Goal: Task Accomplishment & Management: Manage account settings

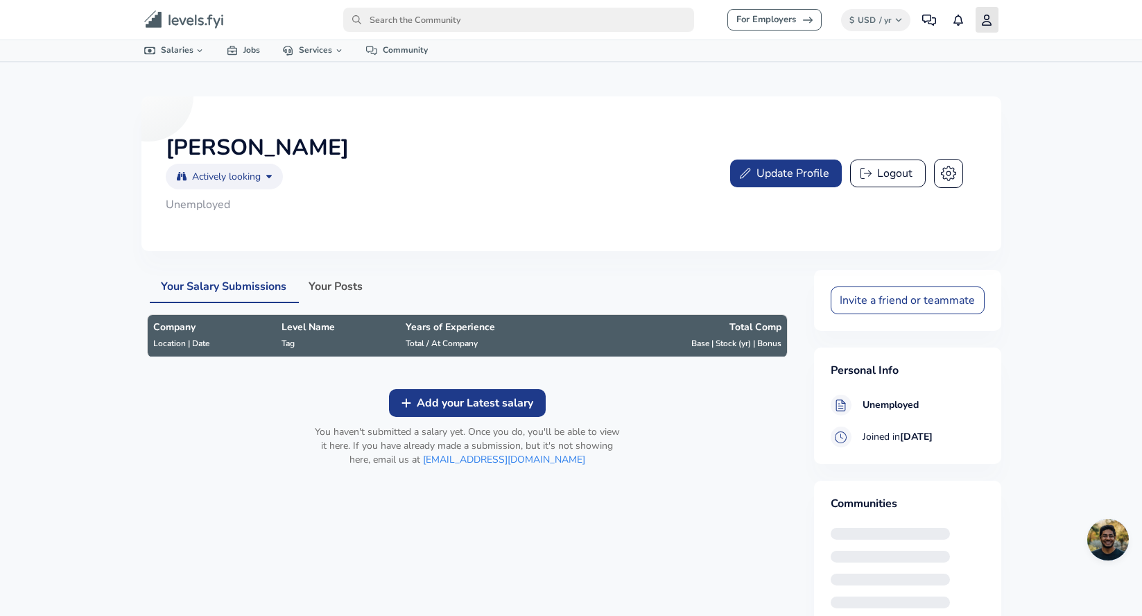
click at [984, 17] on icon "primary" at bounding box center [986, 20] width 11 height 11
click at [994, 15] on link "Profile" at bounding box center [987, 20] width 23 height 26
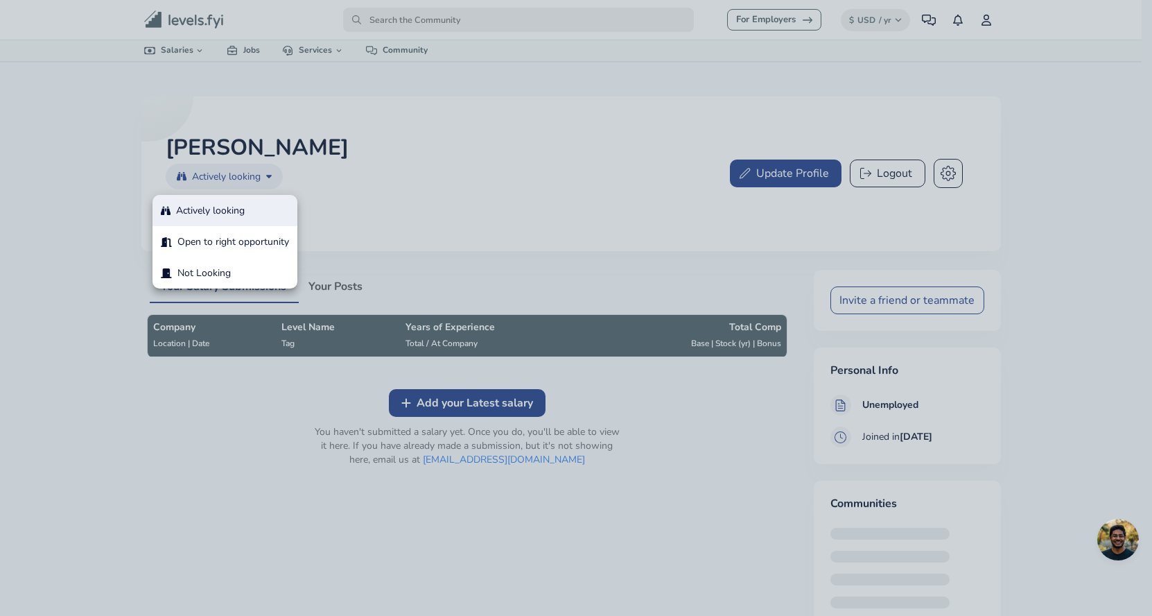
click at [271, 176] on body "For Employers $ USD / yr Change Community Notifications Profile All Data By Loc…" at bounding box center [576, 308] width 1152 height 616
click at [461, 150] on div at bounding box center [576, 308] width 1152 height 616
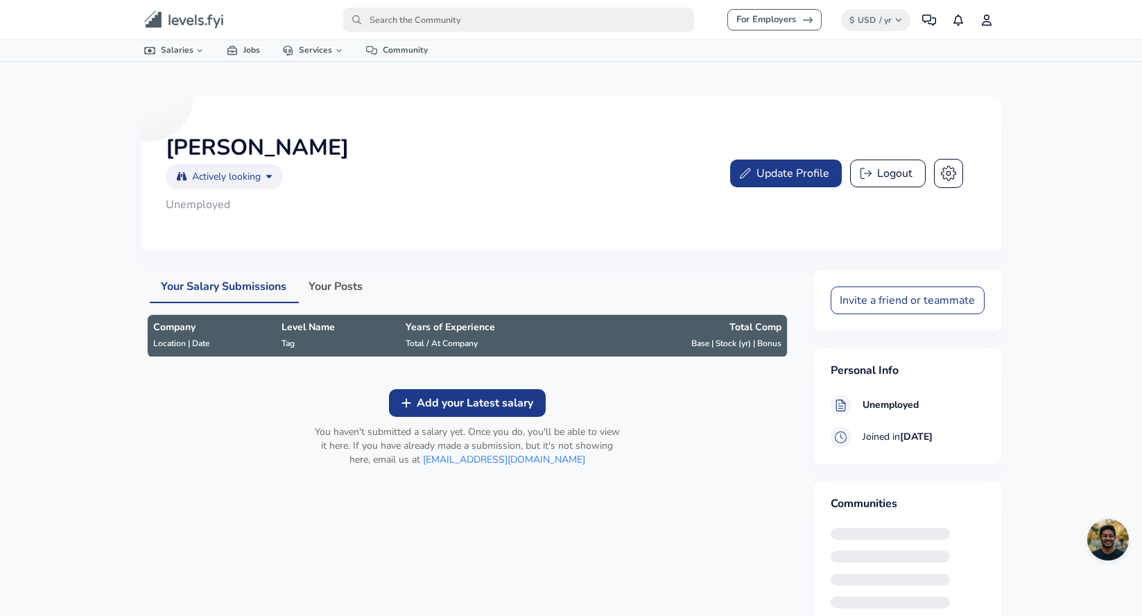
click at [808, 168] on button "Update Profile" at bounding box center [786, 173] width 112 height 28
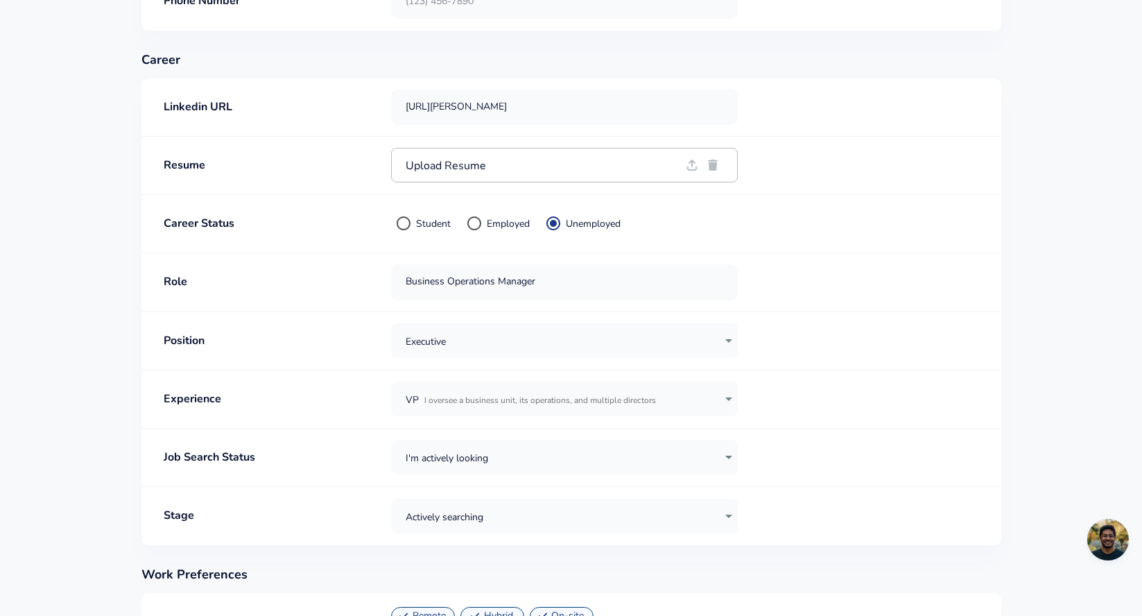
scroll to position [442, 0]
click at [475, 166] on span "Upload Resume" at bounding box center [544, 166] width 276 height 11
click at [0, 0] on input "Upload Resume" at bounding box center [0, 0] width 0 height 0
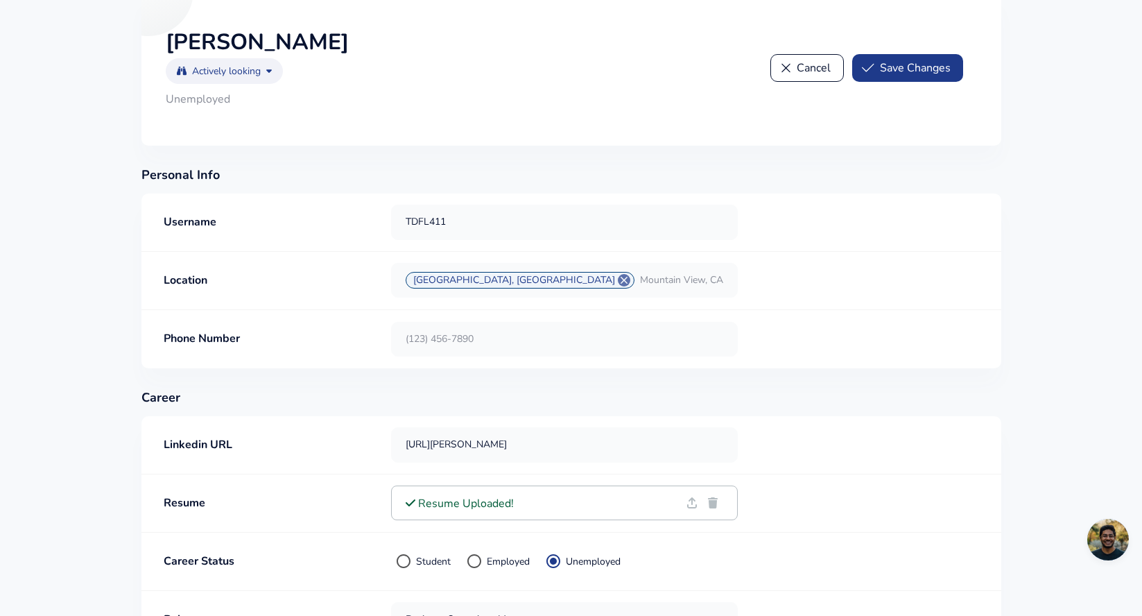
scroll to position [95, 0]
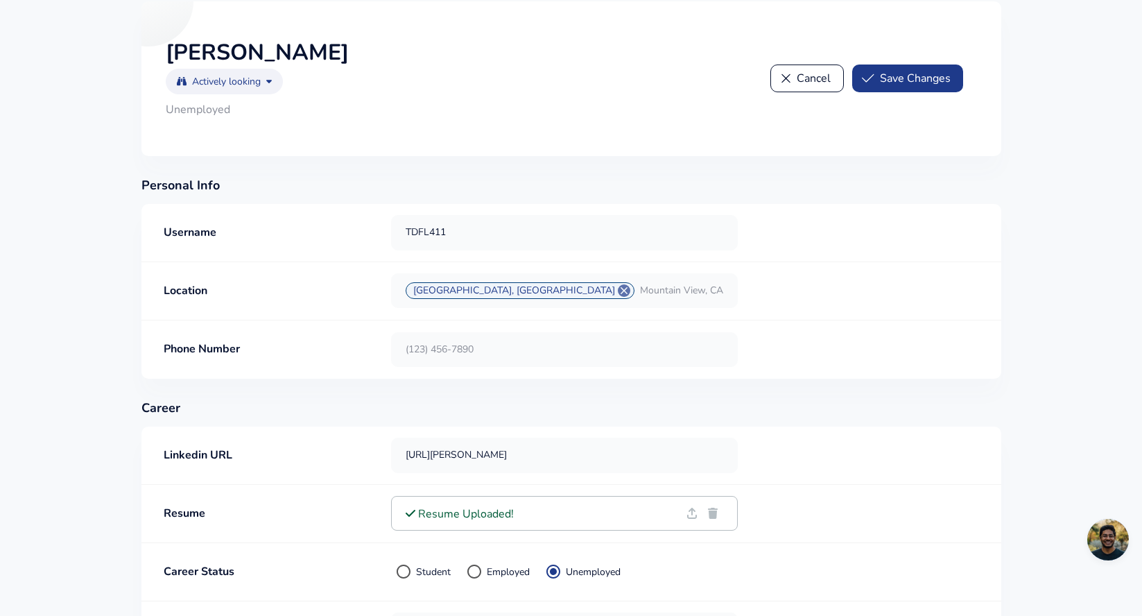
click at [929, 80] on button "Save Changes" at bounding box center [907, 78] width 111 height 28
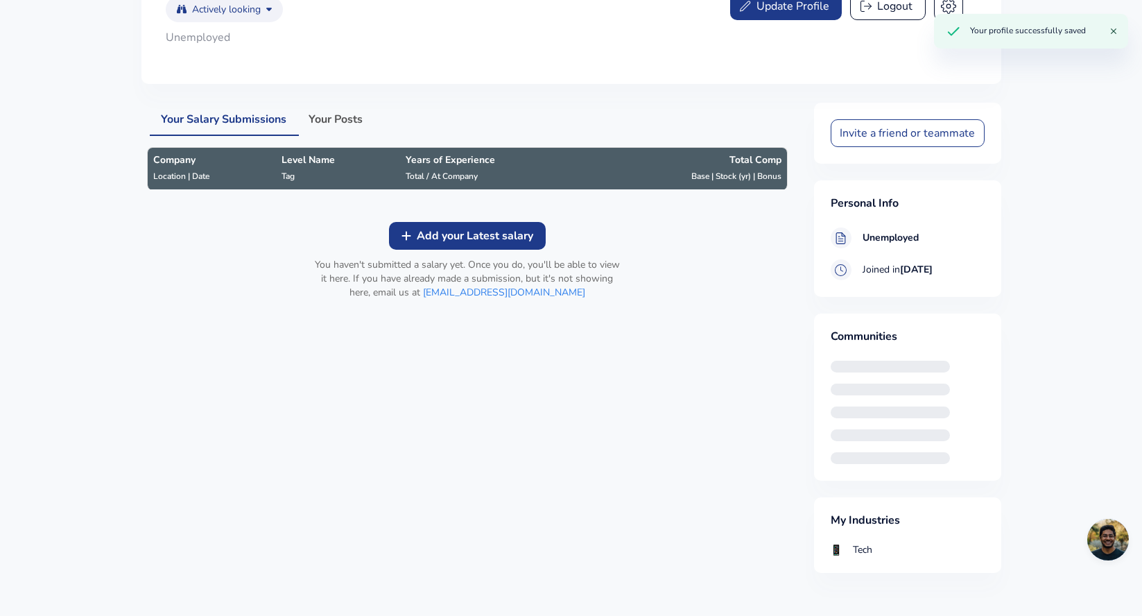
scroll to position [168, 0]
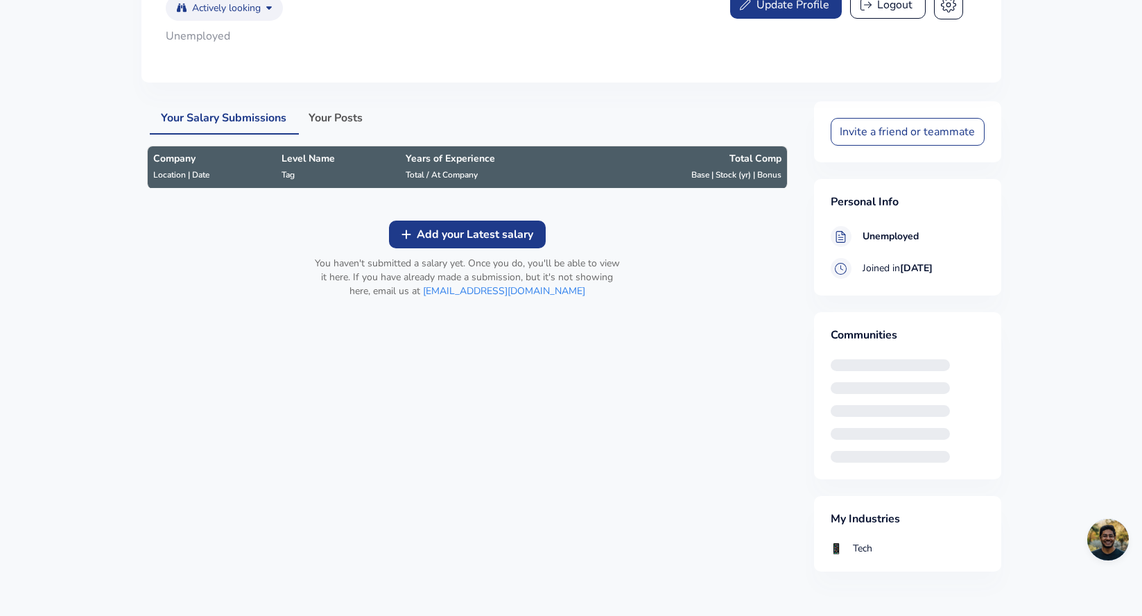
click at [878, 359] on div "hidden text" at bounding box center [890, 365] width 119 height 12
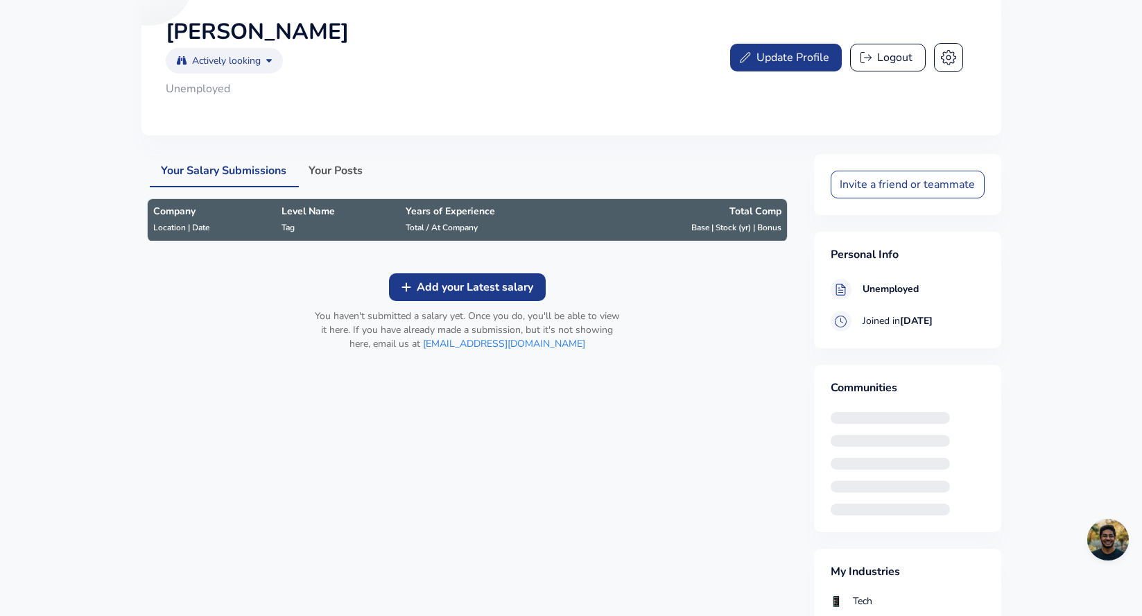
scroll to position [0, 0]
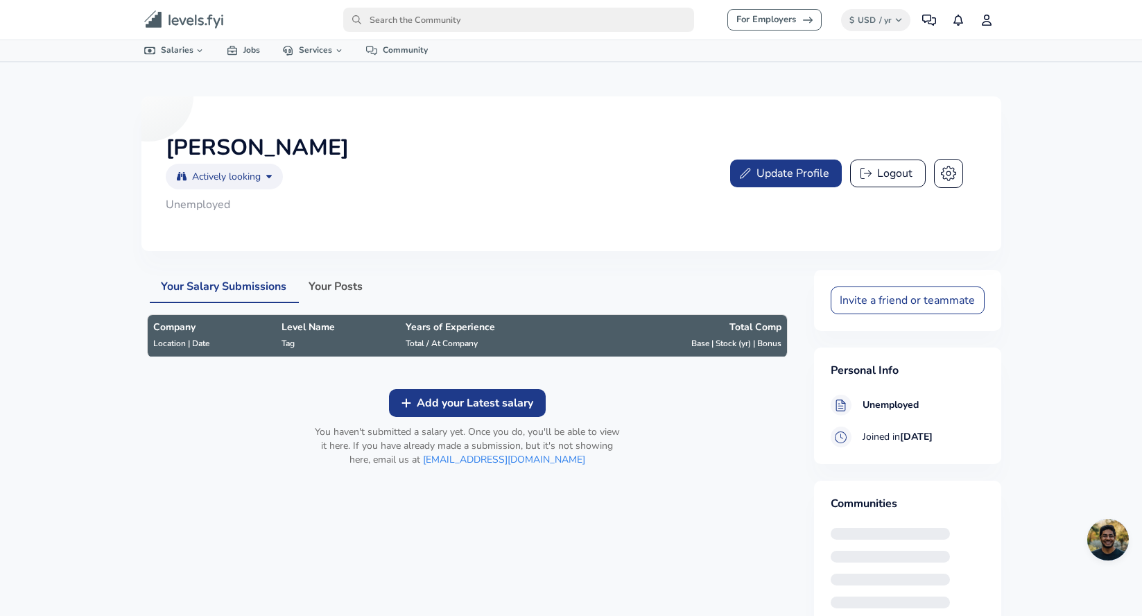
click at [968, 168] on div "[PERSON_NAME] Actively looking actively_looking ​ Unemployed Update Profile Log…" at bounding box center [571, 173] width 860 height 155
click at [950, 168] on icon "button" at bounding box center [947, 173] width 15 height 15
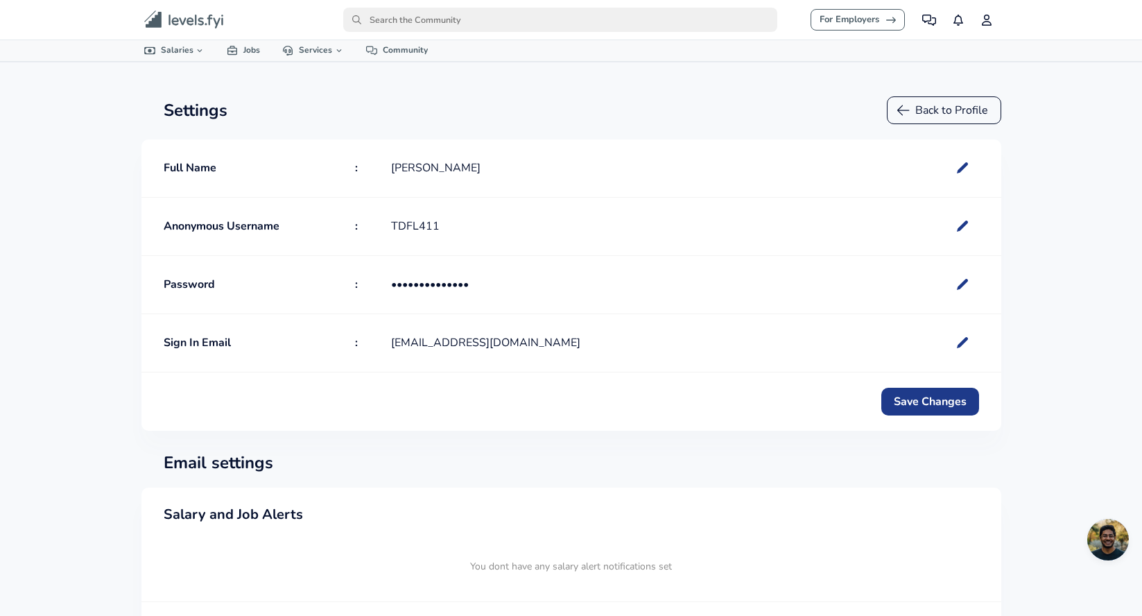
radio input "true"
radio input "false"
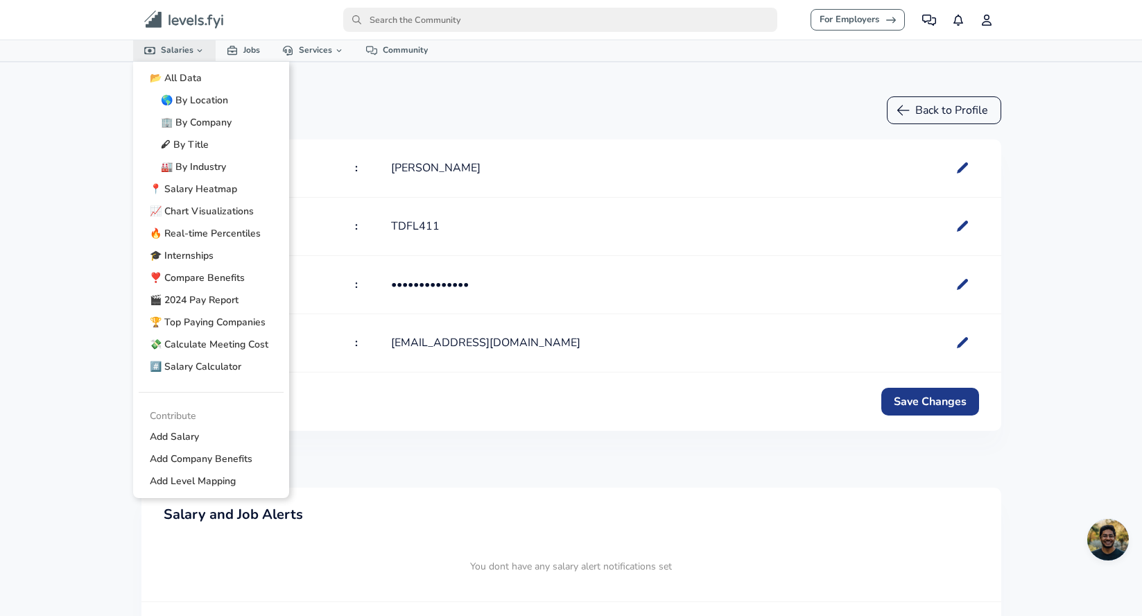
click at [173, 46] on link "Salaries" at bounding box center [174, 50] width 83 height 20
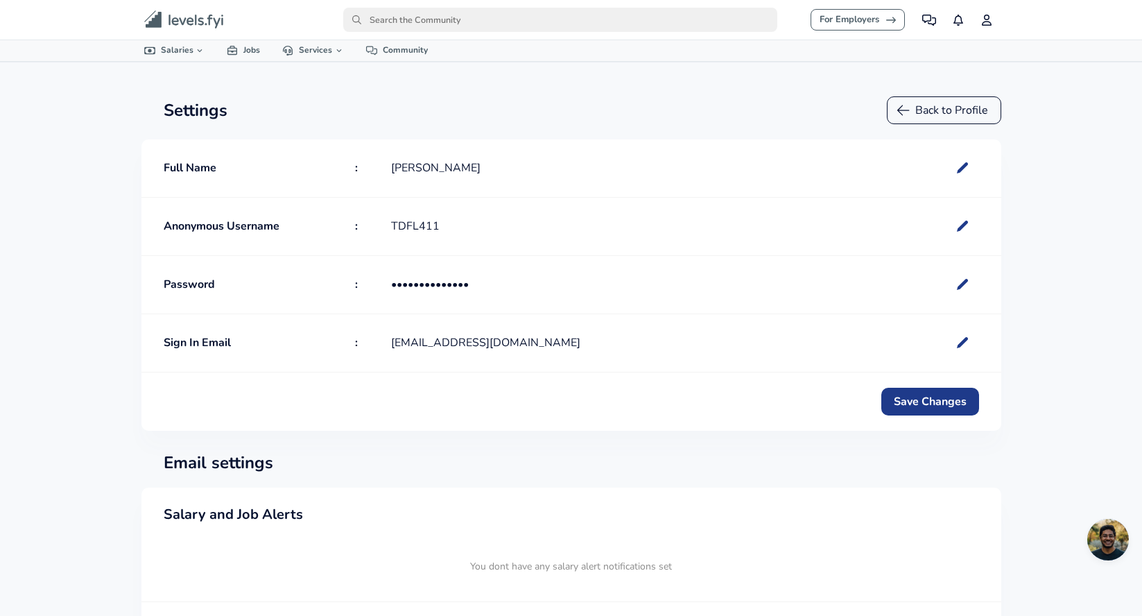
click at [924, 112] on button "Back to Profile" at bounding box center [944, 110] width 114 height 28
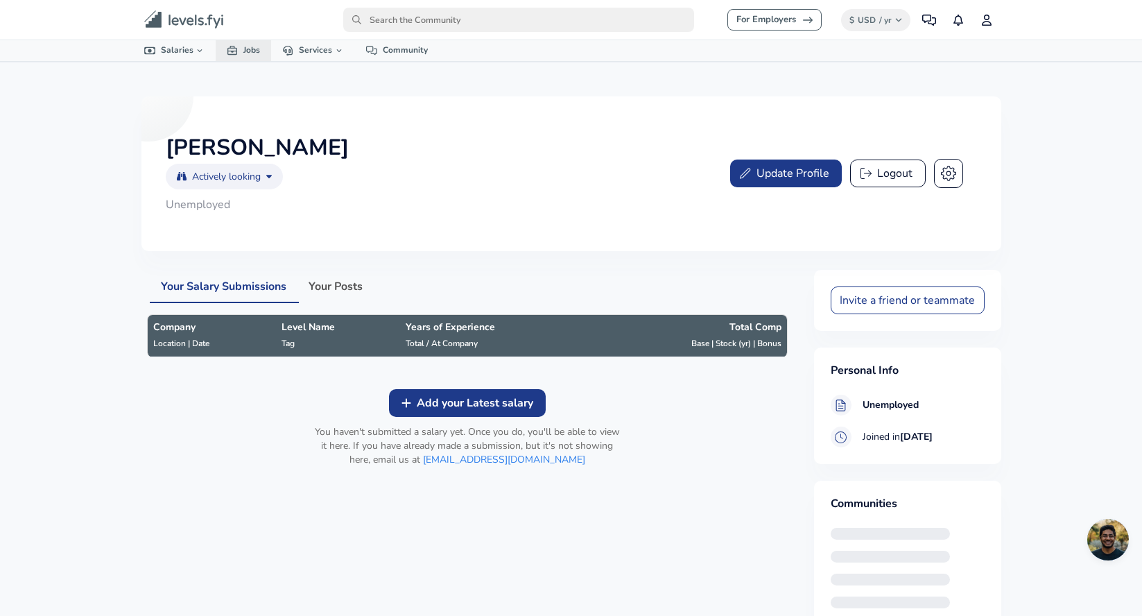
click at [245, 45] on link "Jobs" at bounding box center [243, 50] width 55 height 20
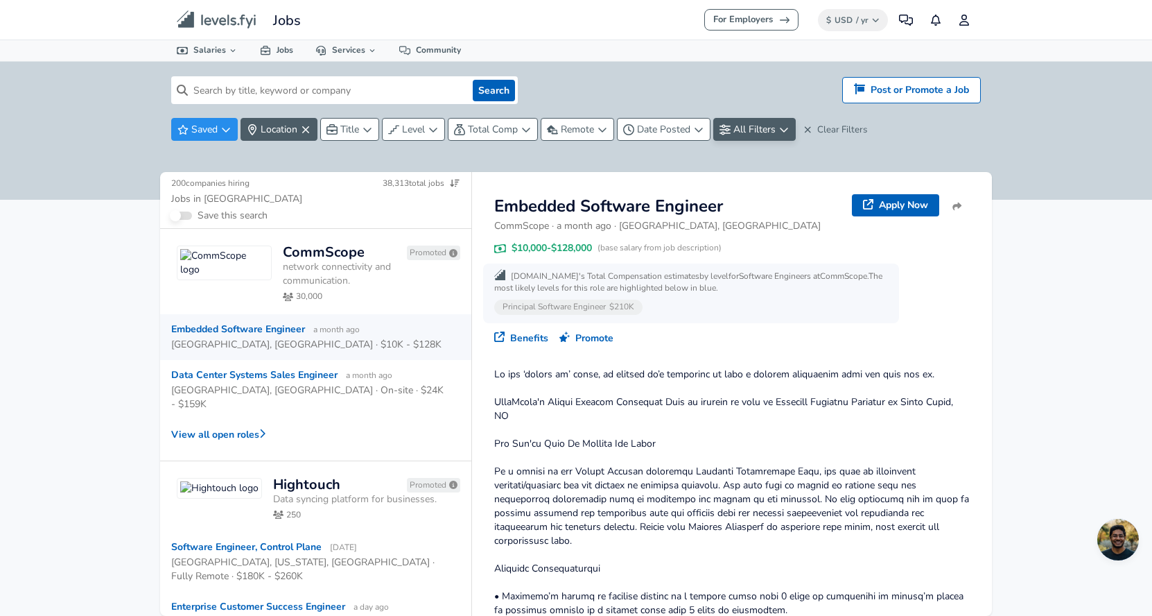
click at [771, 122] on button "All Filters" at bounding box center [754, 129] width 83 height 23
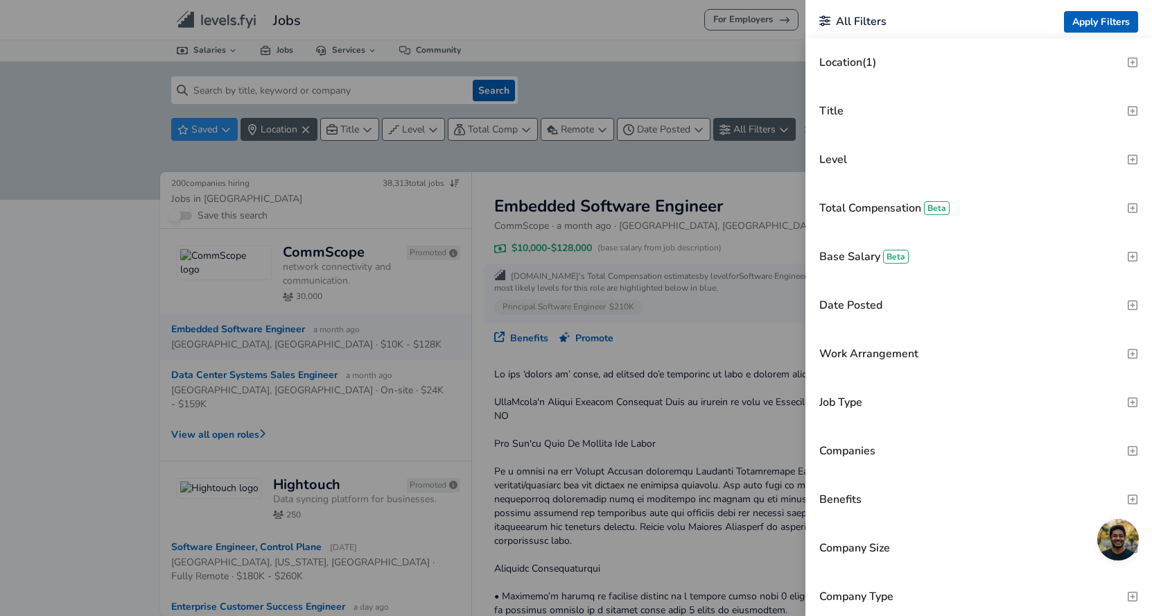
click at [924, 70] on button "Location (1)" at bounding box center [979, 62] width 347 height 49
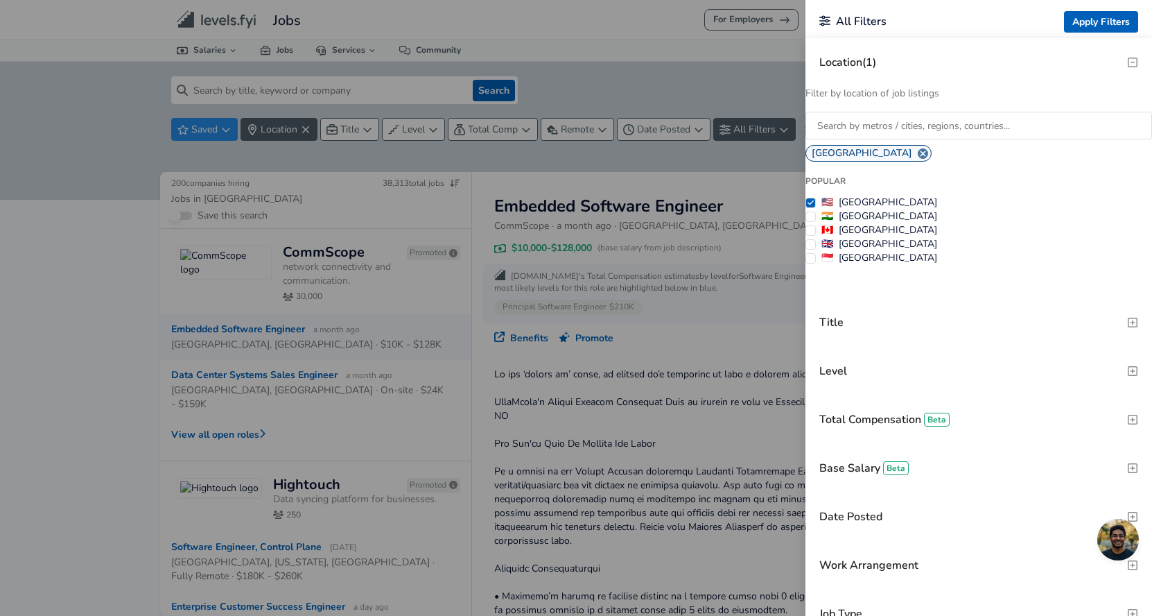
click at [924, 70] on button "Location (1)" at bounding box center [979, 62] width 347 height 49
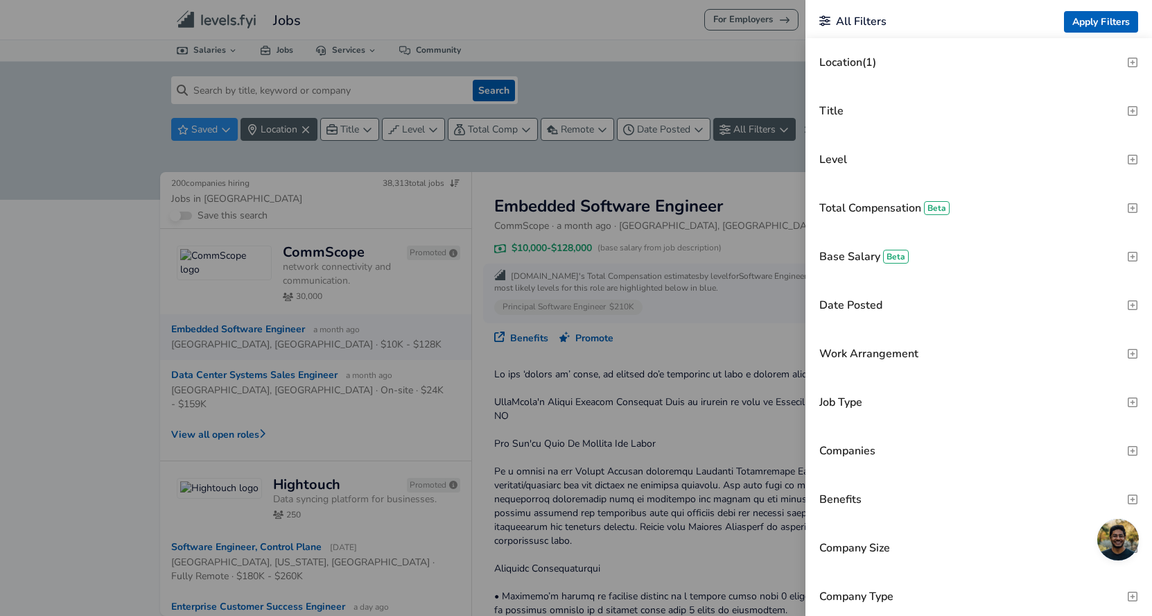
click at [921, 162] on button "Level" at bounding box center [979, 159] width 347 height 49
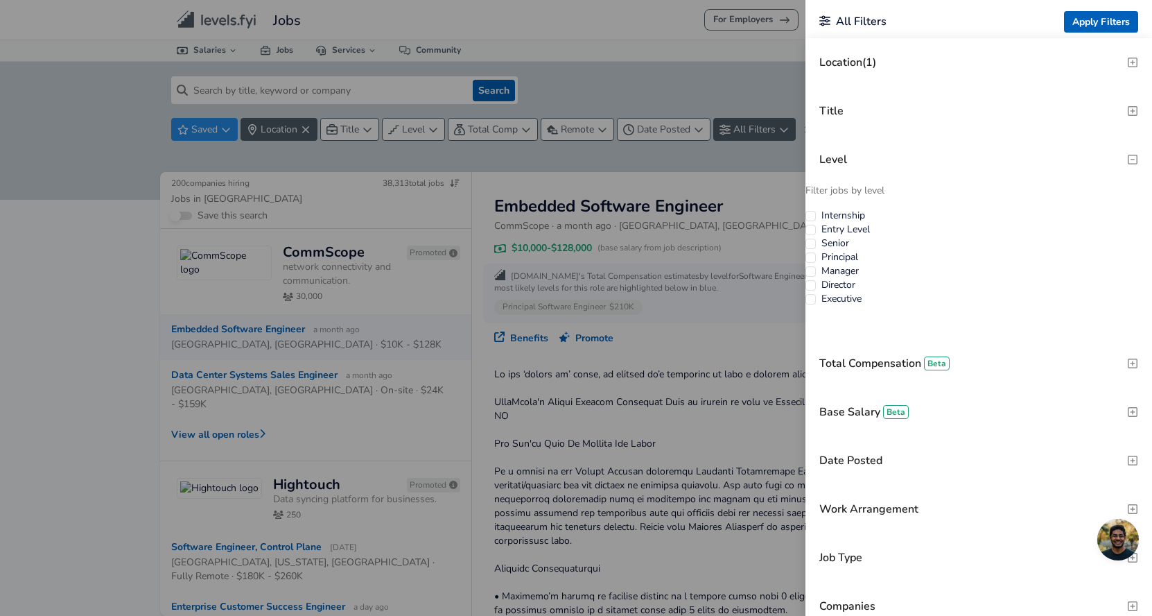
click at [921, 162] on button "Level" at bounding box center [979, 159] width 347 height 49
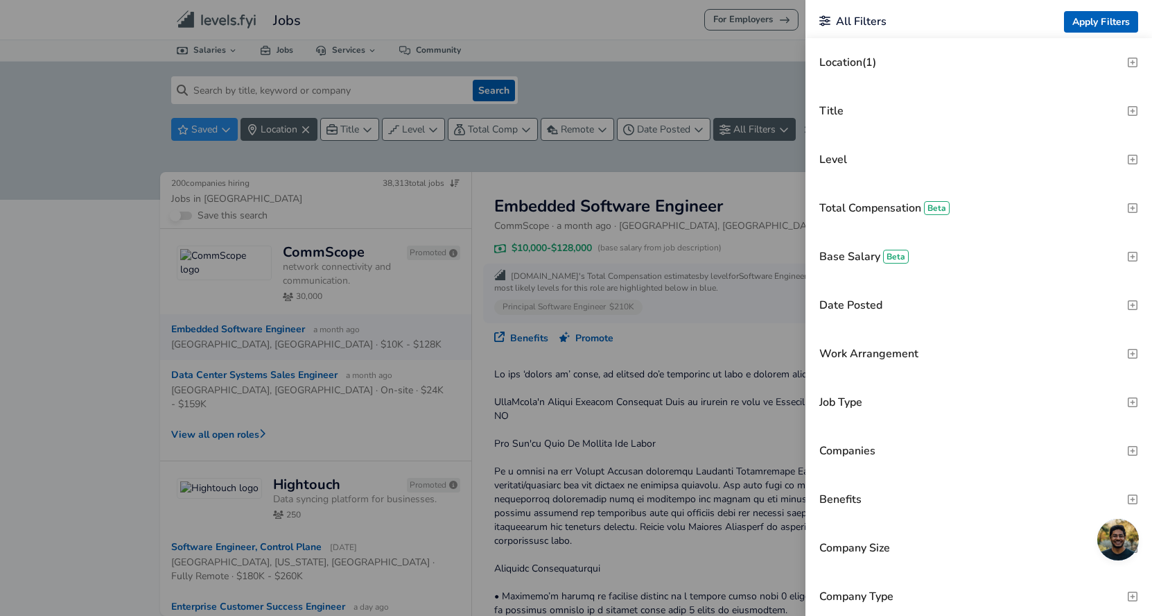
click at [912, 198] on button "Total Compensation Beta" at bounding box center [979, 208] width 347 height 49
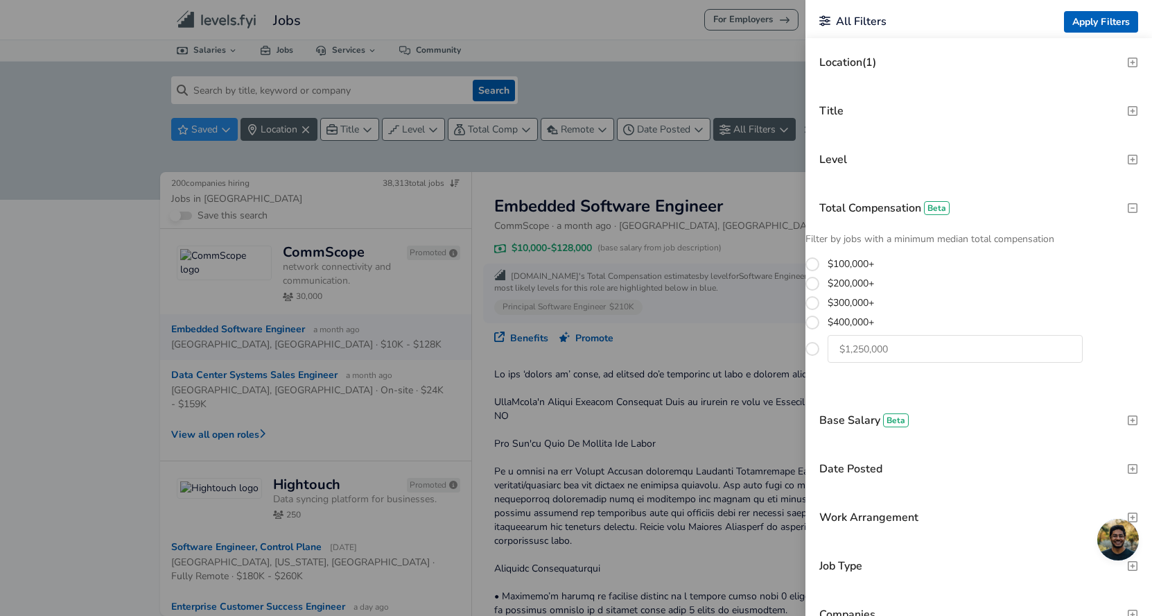
click at [908, 205] on h3 "Total Compensation Beta" at bounding box center [885, 207] width 130 height 15
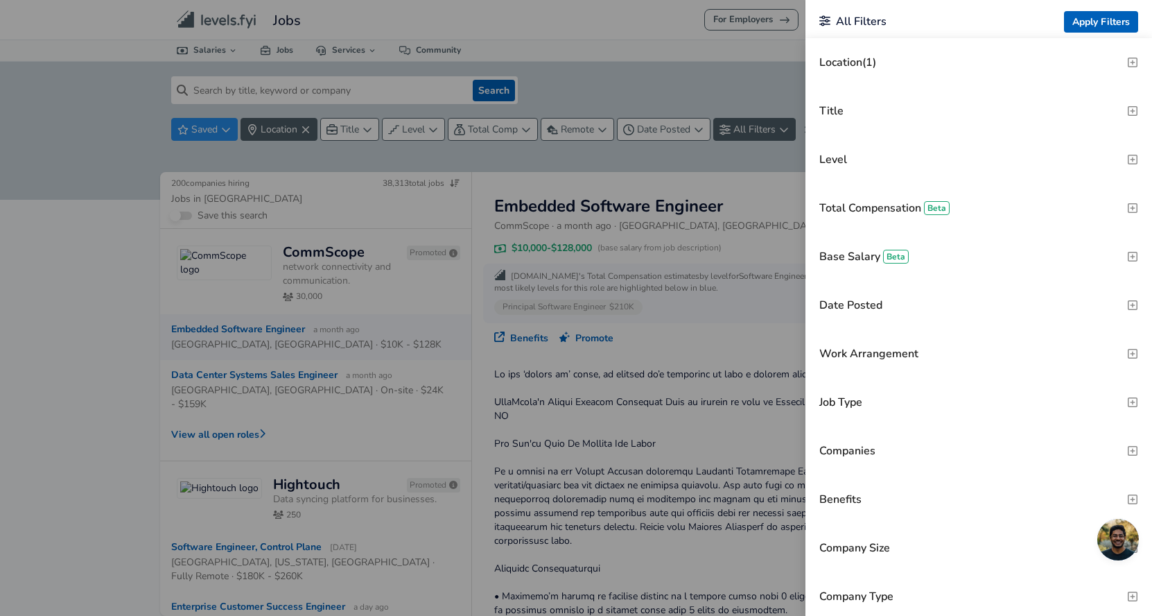
click at [896, 252] on h3 "Base Salary Beta" at bounding box center [864, 256] width 89 height 15
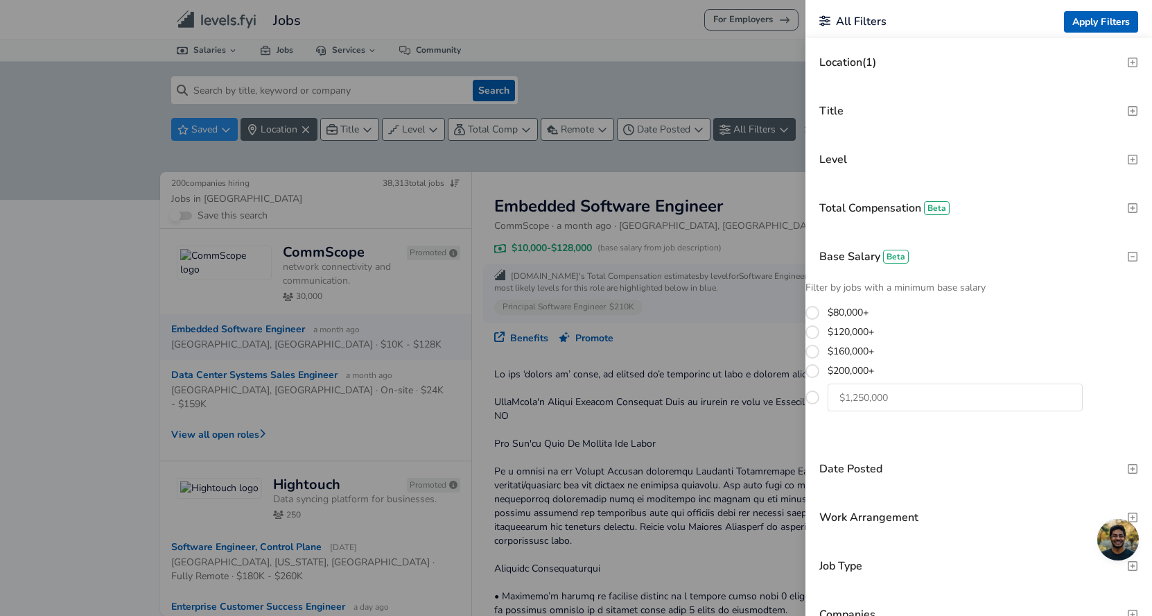
click at [894, 255] on span "Beta" at bounding box center [896, 257] width 26 height 14
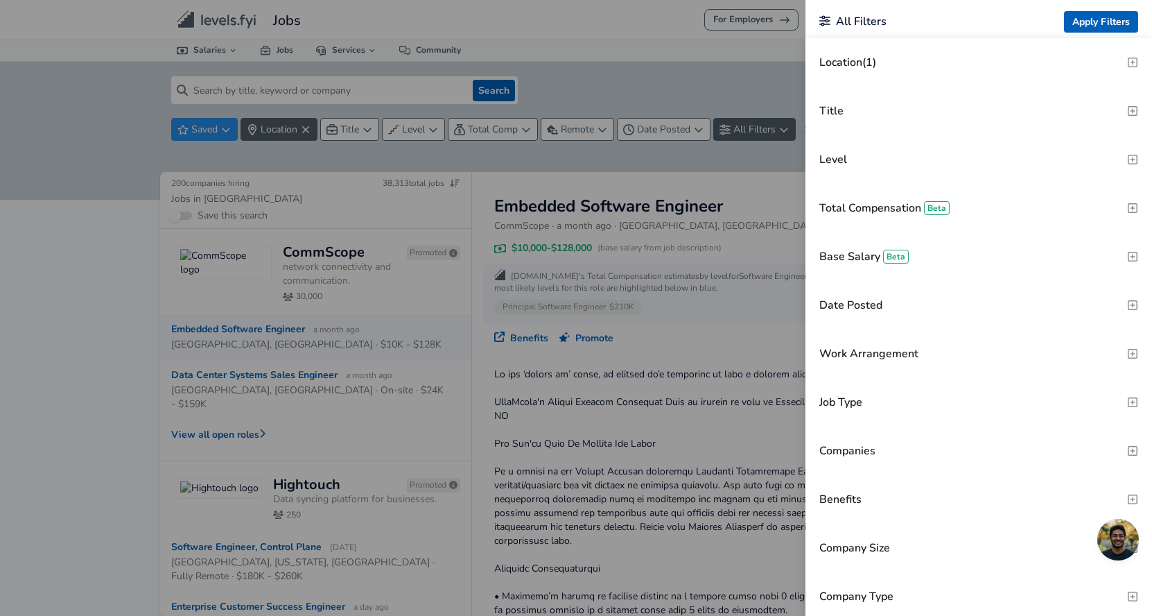
click at [890, 305] on button "Date Posted" at bounding box center [979, 305] width 347 height 49
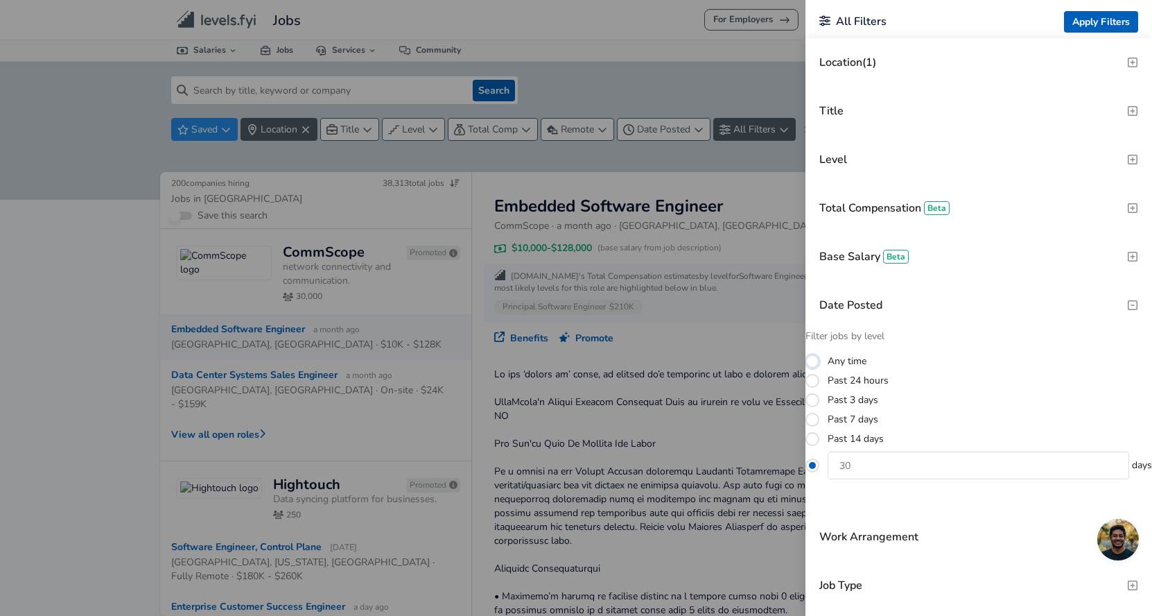
click at [820, 366] on button "Any time" at bounding box center [813, 361] width 14 height 14
click at [820, 466] on button "days" at bounding box center [813, 465] width 14 height 14
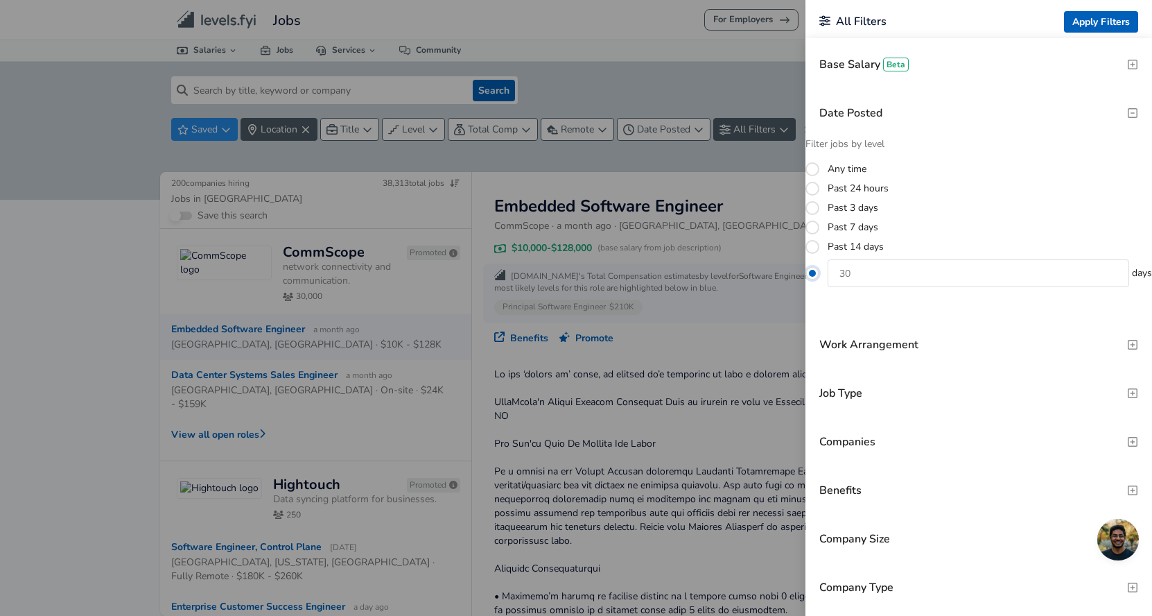
scroll to position [246, 0]
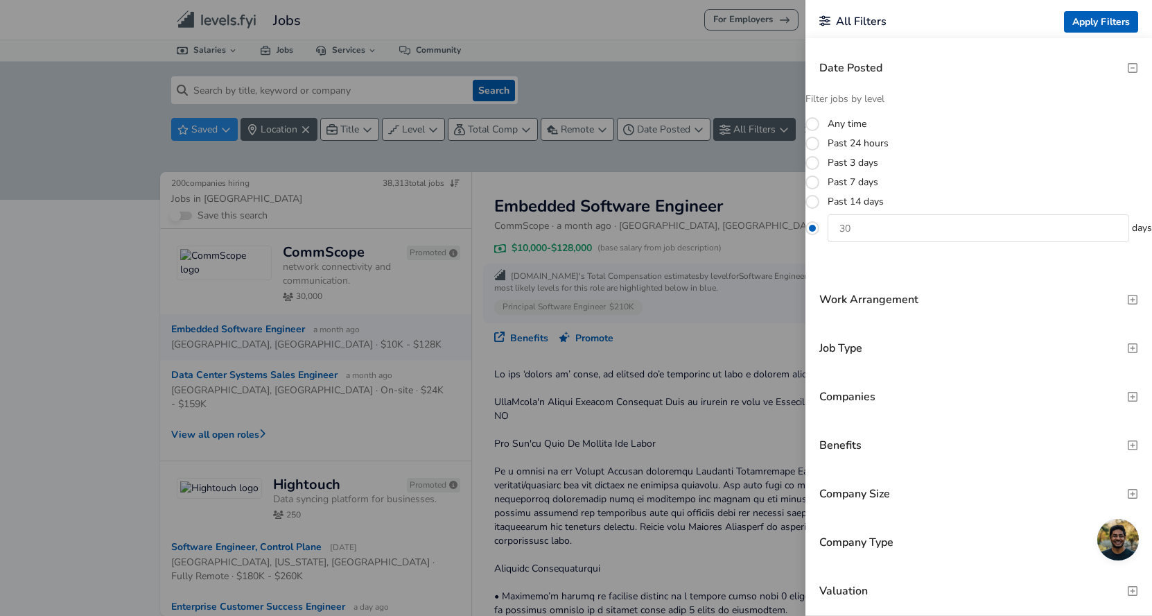
click at [935, 293] on button "Work Arrangement" at bounding box center [979, 299] width 347 height 49
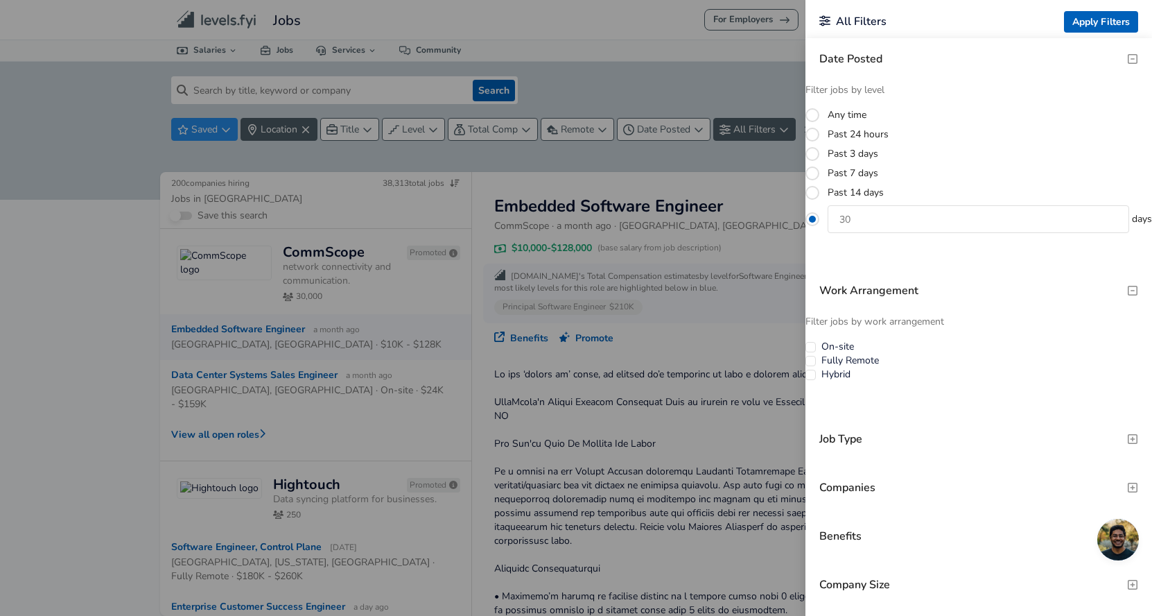
click at [934, 293] on button "Work Arrangement" at bounding box center [979, 290] width 347 height 49
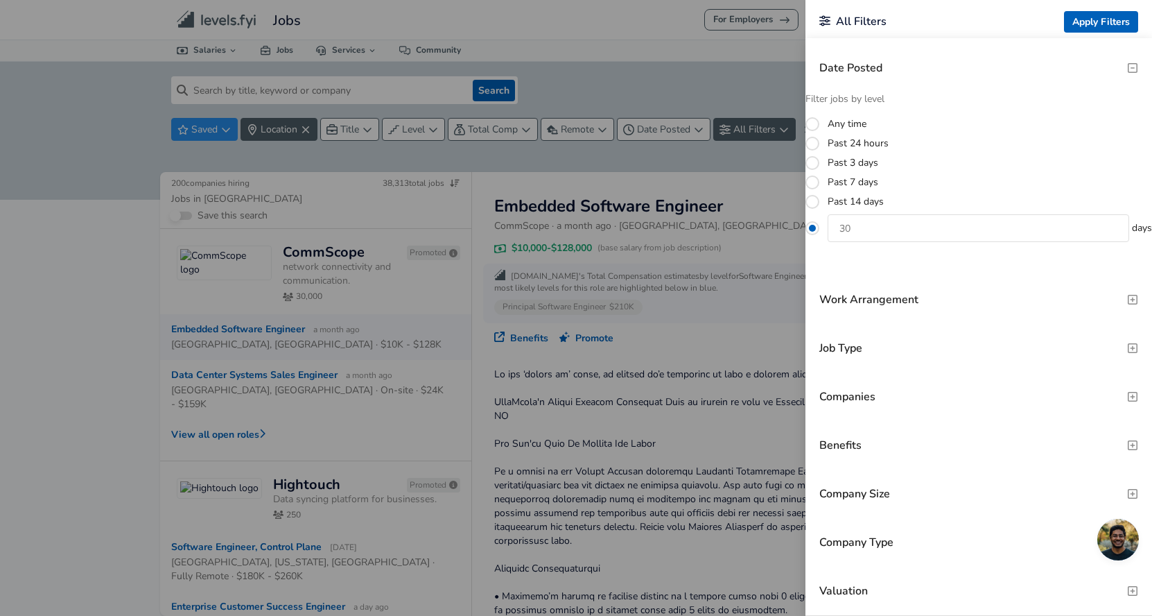
click at [934, 293] on button "Work Arrangement" at bounding box center [979, 299] width 347 height 49
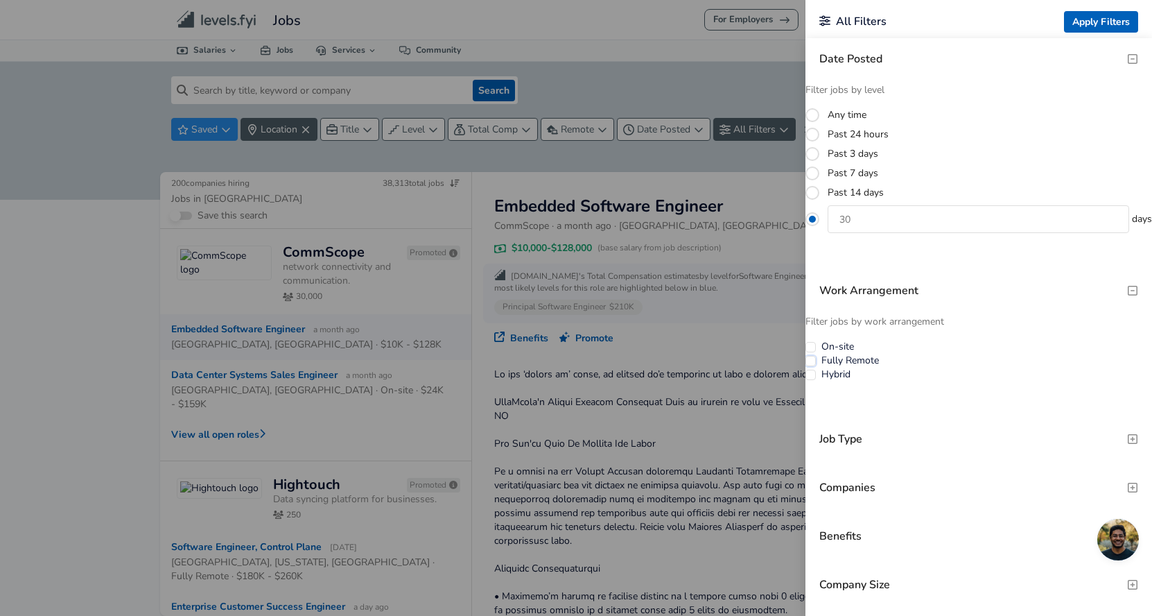
click at [816, 363] on button "Fully Remote" at bounding box center [811, 361] width 10 height 10
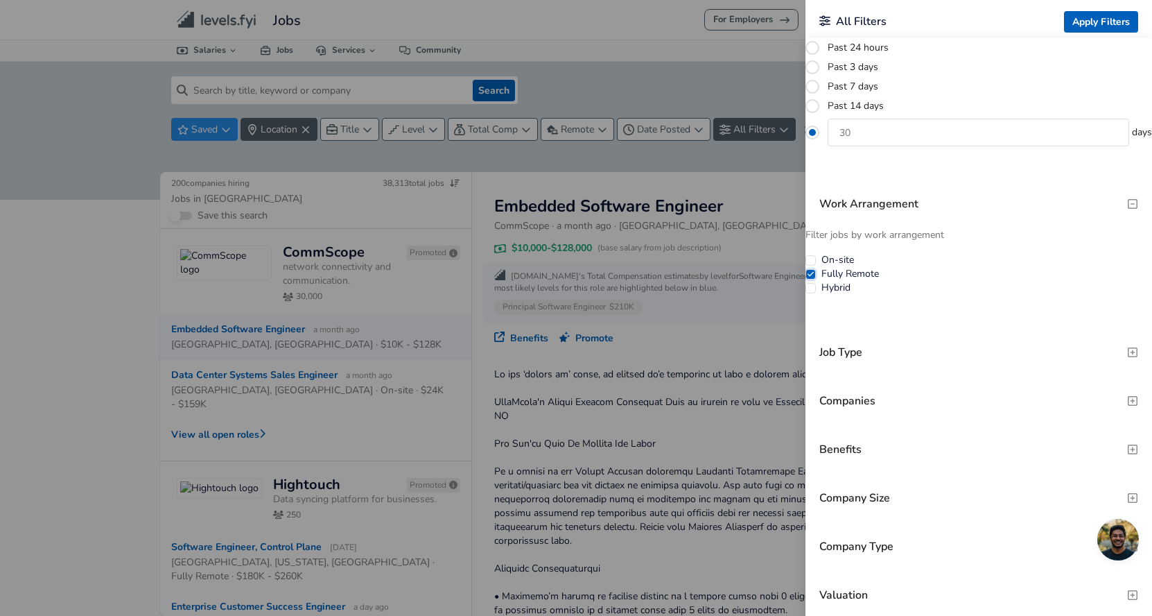
scroll to position [346, 0]
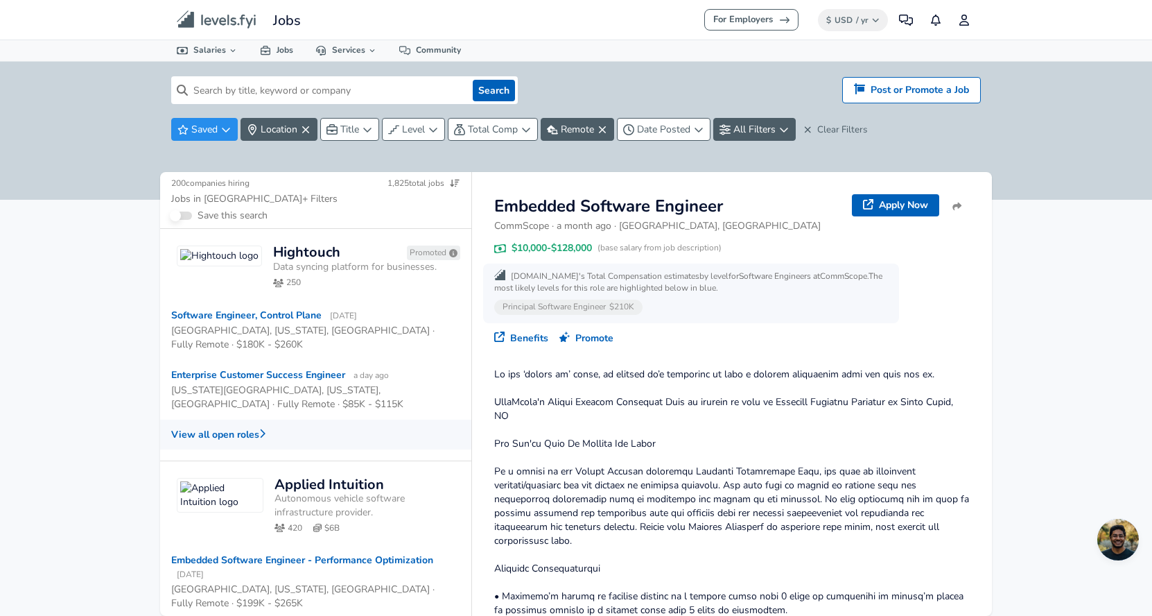
click at [199, 435] on button "View all open roles" at bounding box center [315, 434] width 311 height 30
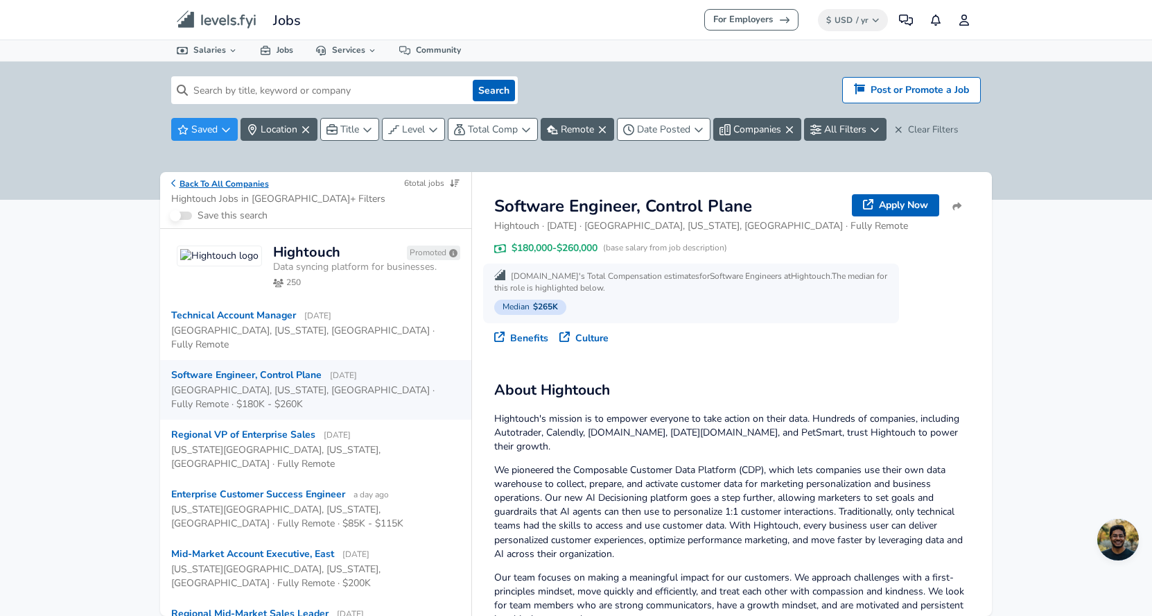
click at [242, 184] on button "Back To All Companies" at bounding box center [220, 184] width 98 height 12
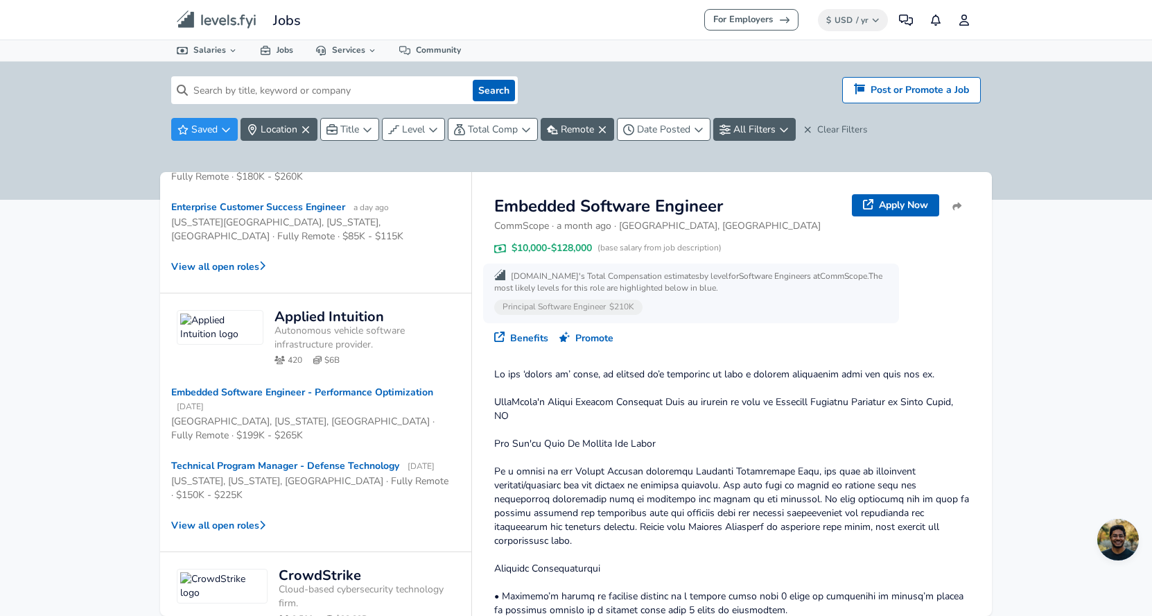
scroll to position [208, 0]
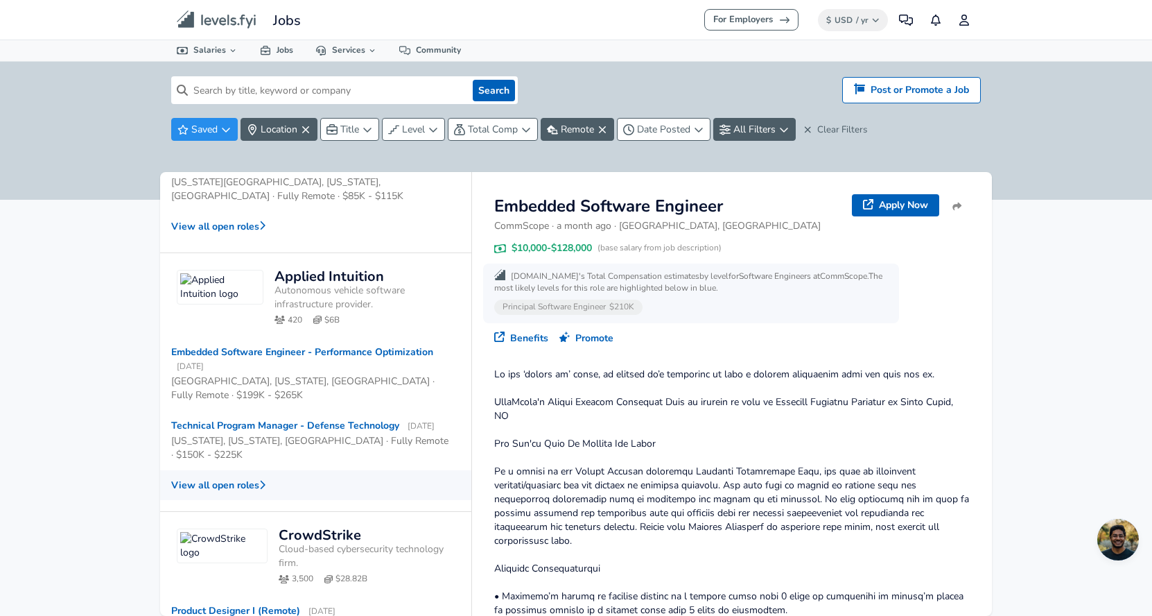
click at [219, 488] on button "View all open roles" at bounding box center [315, 485] width 311 height 30
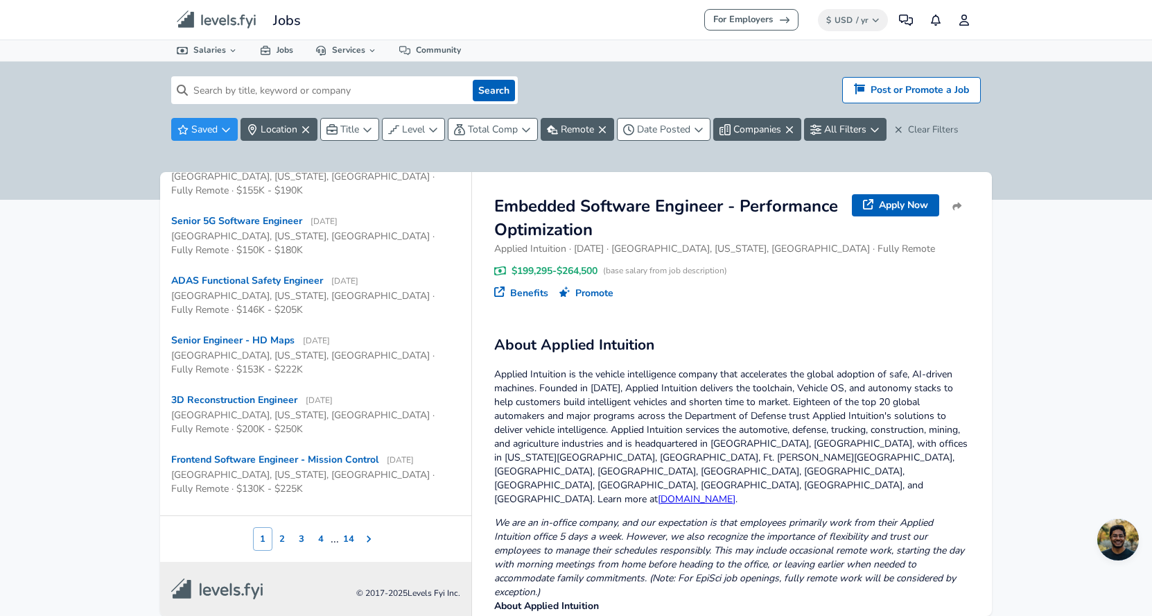
scroll to position [731, 0]
click at [279, 539] on button "2" at bounding box center [281, 539] width 19 height 24
